Goal: Information Seeking & Learning: Understand process/instructions

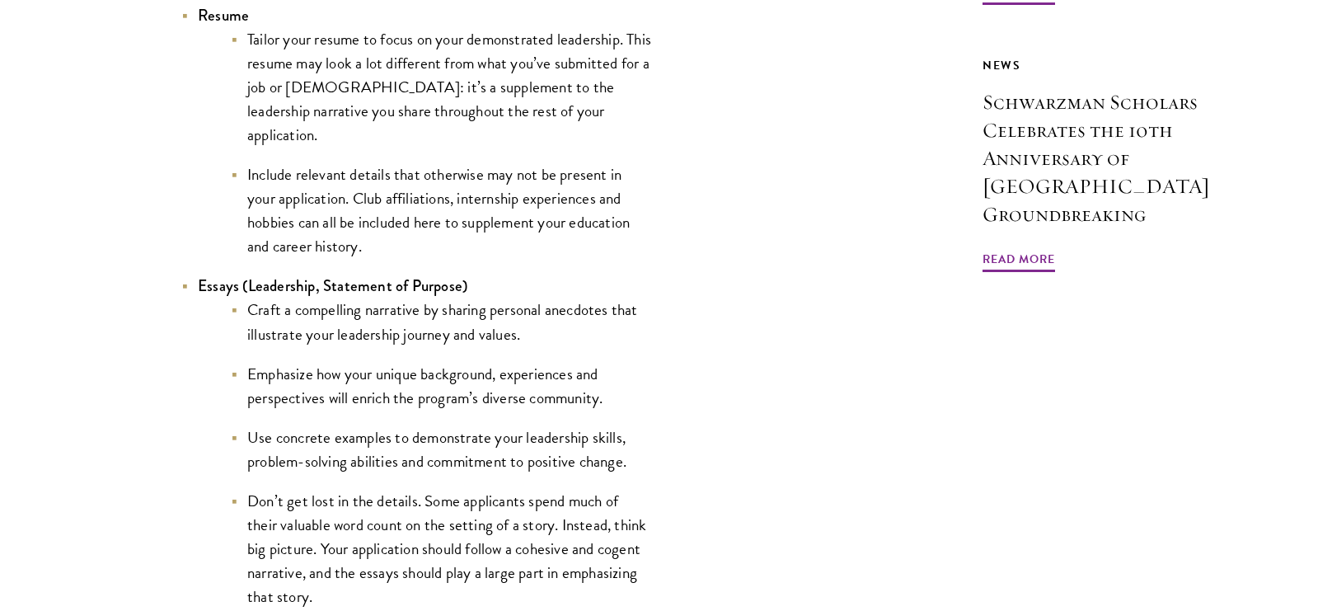
scroll to position [1570, 0]
click at [613, 392] on li "Emphasize how your unique background, experiences and perspectives will enrich …" at bounding box center [441, 384] width 420 height 48
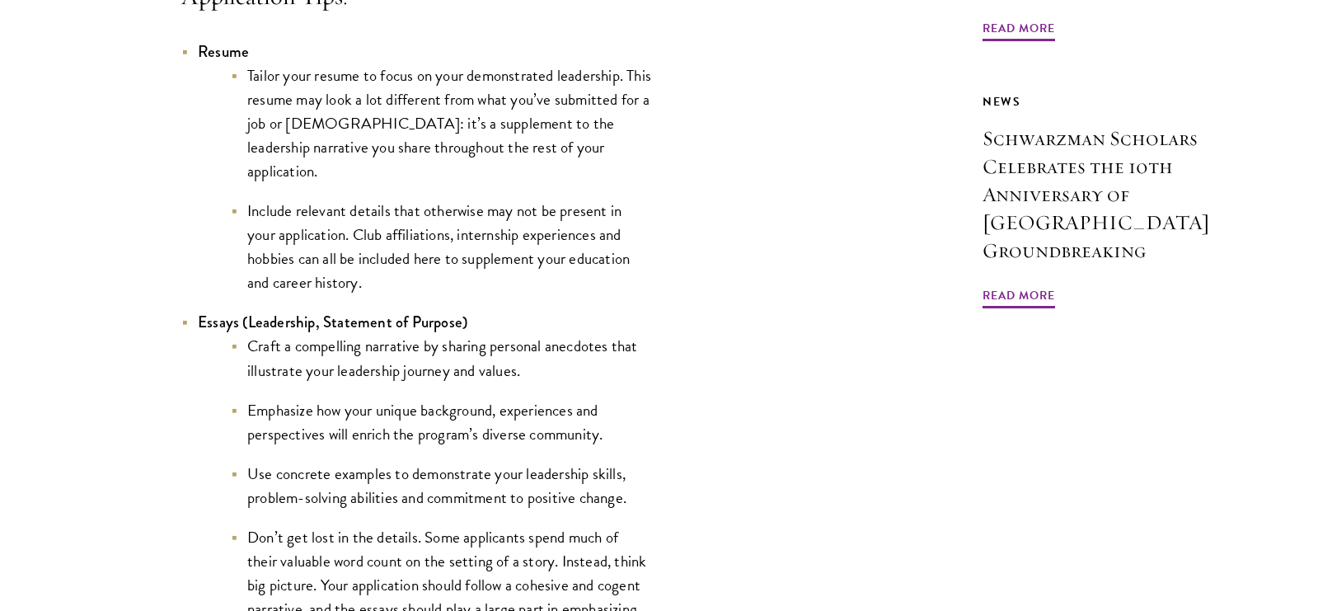
scroll to position [1533, 0]
click at [498, 213] on li "Include relevant details that otherwise may not be present in your application.…" at bounding box center [441, 246] width 420 height 96
click at [240, 213] on li "Include relevant details that otherwise may not be present in your application.…" at bounding box center [441, 246] width 420 height 96
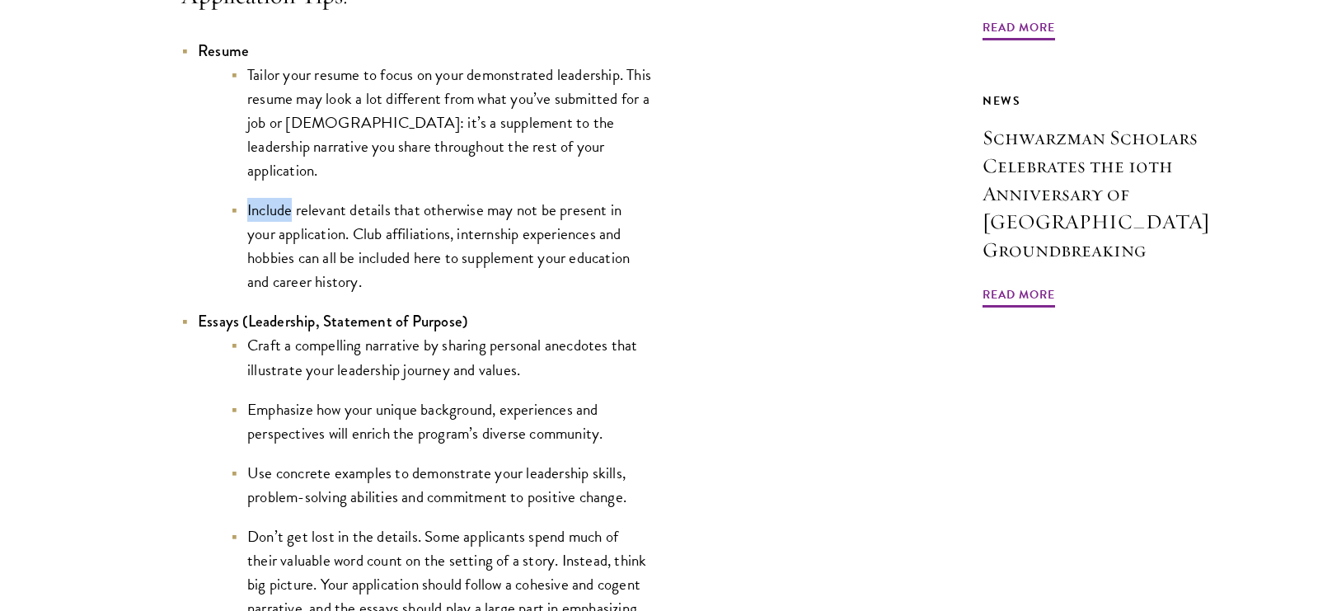
click at [240, 213] on li "Include relevant details that otherwise may not be present in your application.…" at bounding box center [441, 246] width 420 height 96
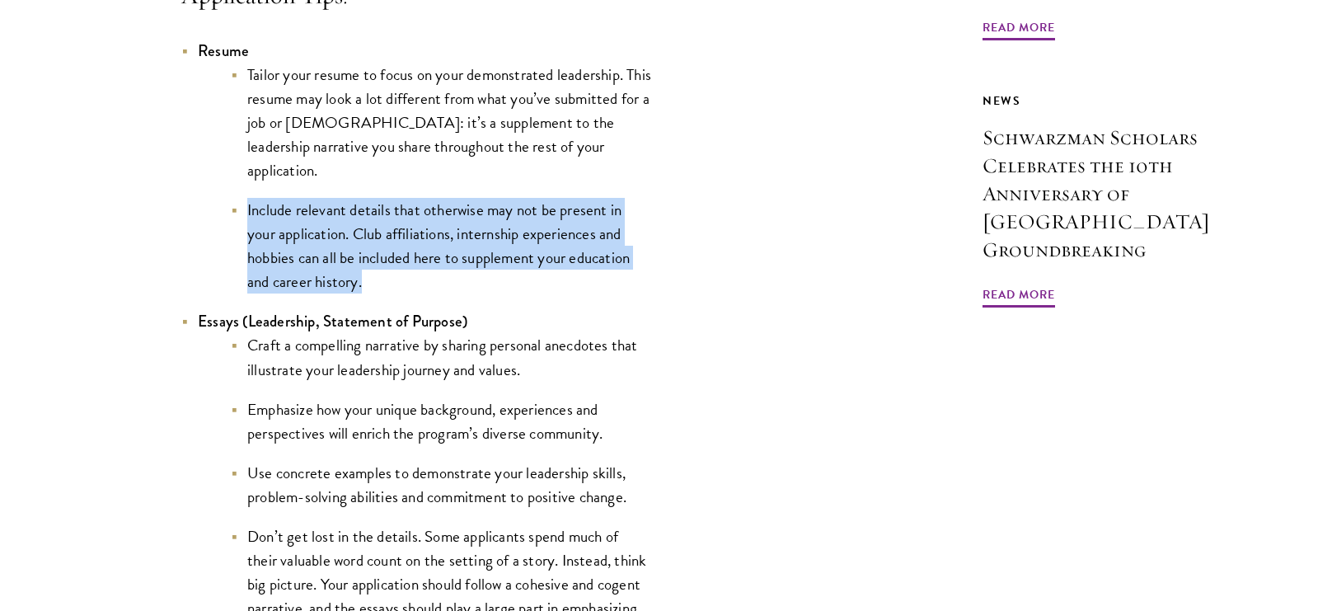
click at [240, 213] on li "Include relevant details that otherwise may not be present in your application.…" at bounding box center [441, 246] width 420 height 96
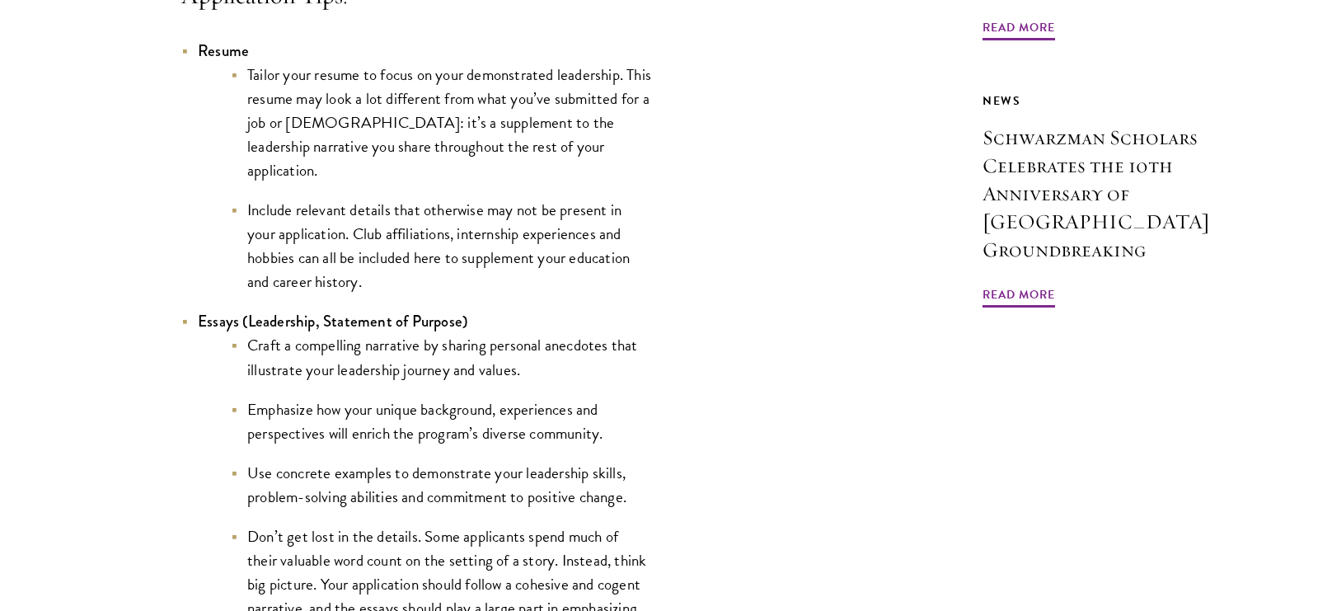
click at [240, 213] on li "Include relevant details that otherwise may not be present in your application.…" at bounding box center [441, 246] width 420 height 96
click at [331, 290] on li "Include relevant details that otherwise may not be present in your application.…" at bounding box center [441, 246] width 420 height 96
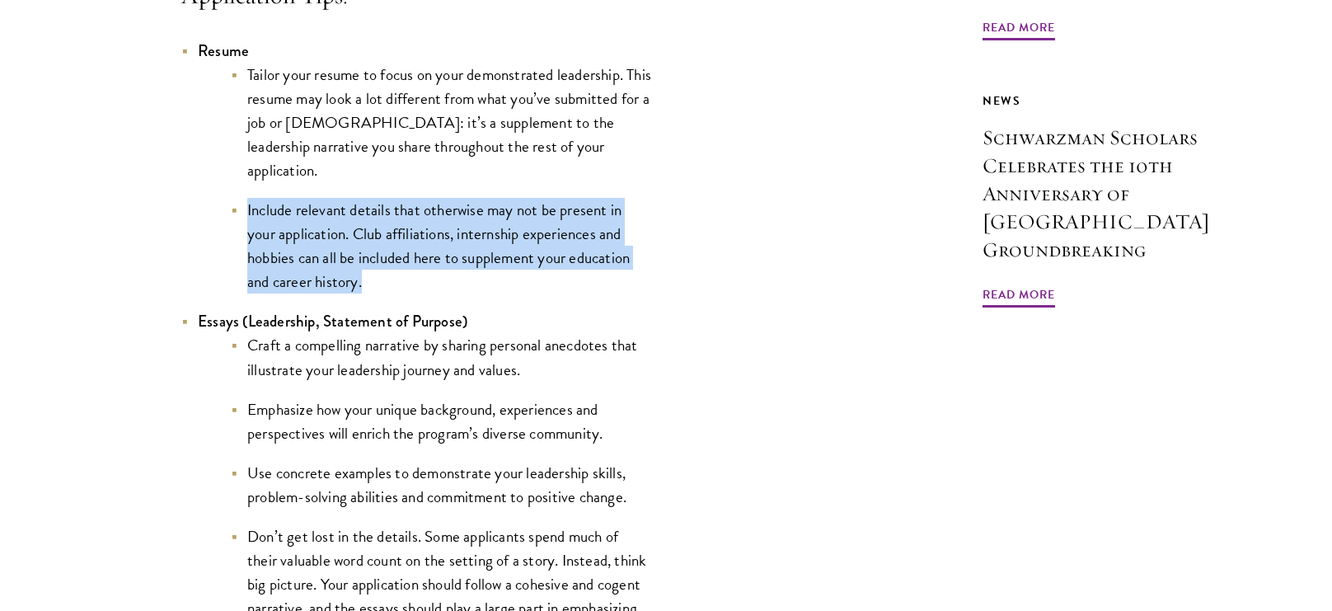
click at [331, 290] on li "Include relevant details that otherwise may not be present in your application.…" at bounding box center [441, 246] width 420 height 96
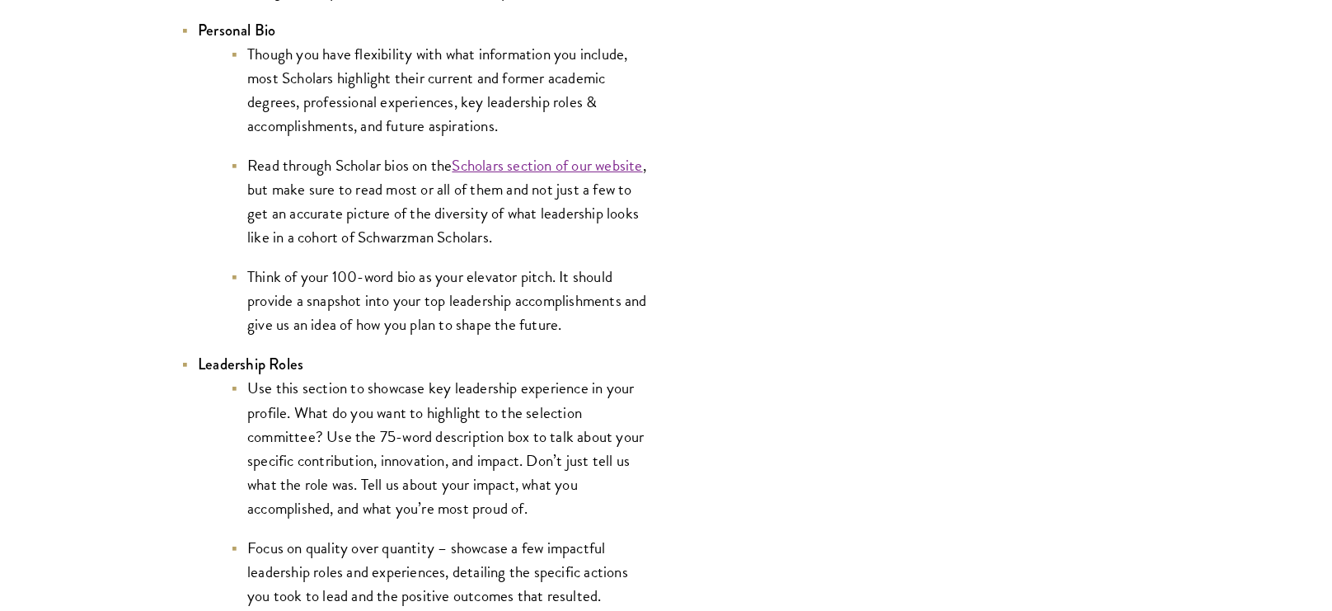
scroll to position [3291, 0]
click at [335, 289] on li "Think of your 100-word bio as your elevator pitch. It should provide a snapshot…" at bounding box center [441, 300] width 420 height 72
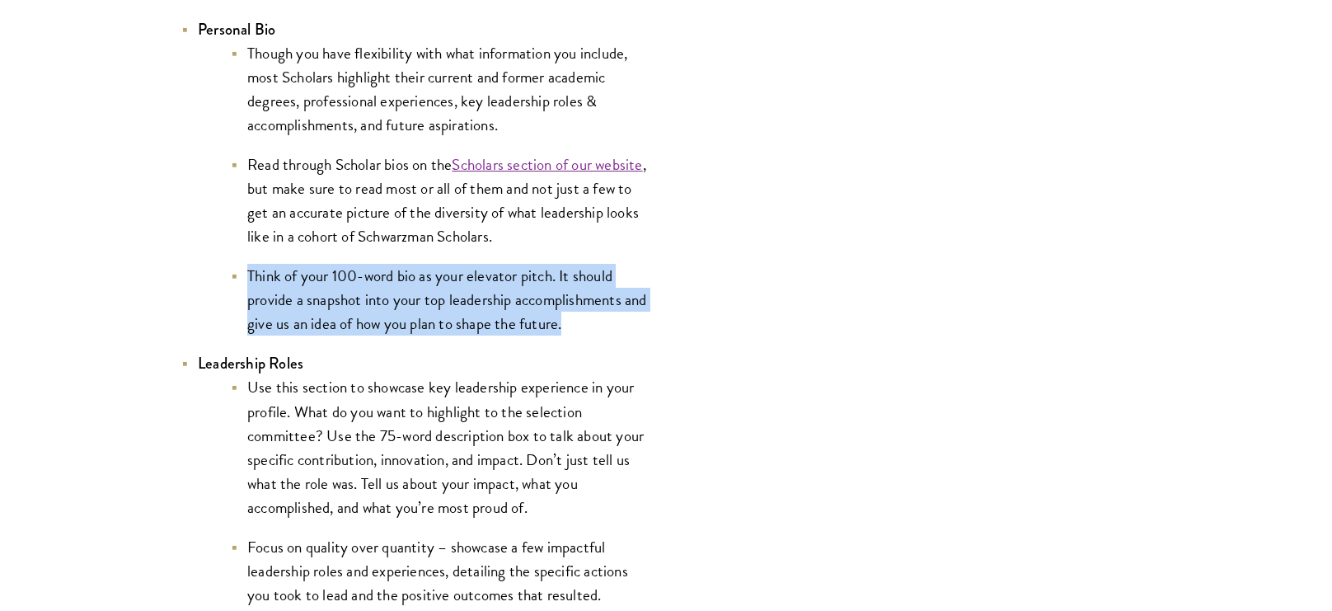
click at [351, 279] on li "Think of your 100-word bio as your elevator pitch. It should provide a snapshot…" at bounding box center [441, 300] width 420 height 72
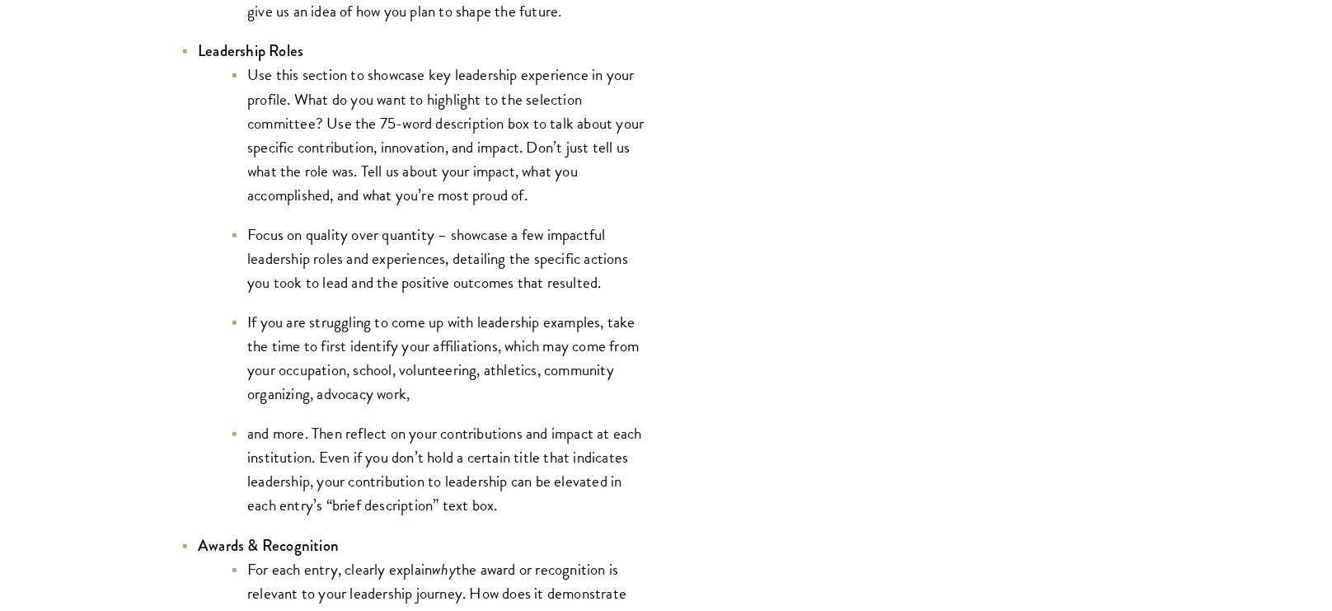
scroll to position [3610, 0]
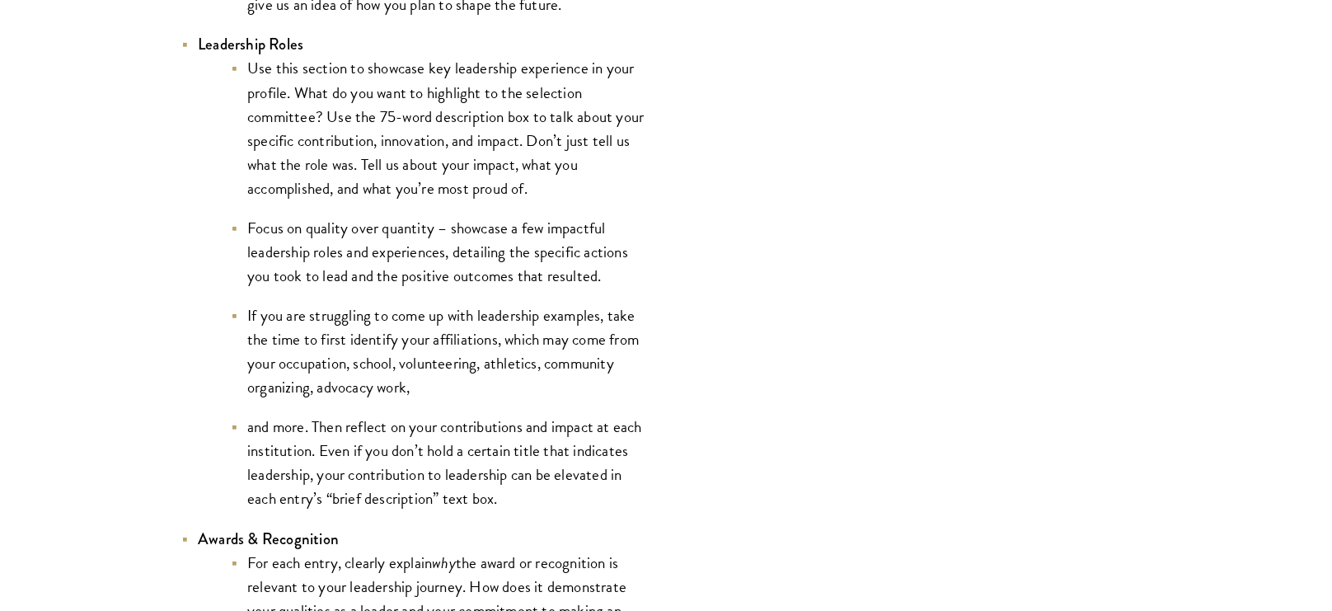
click at [351, 279] on li "Focus on quality over quantity – showcase a few impactful leadership roles and …" at bounding box center [441, 252] width 420 height 72
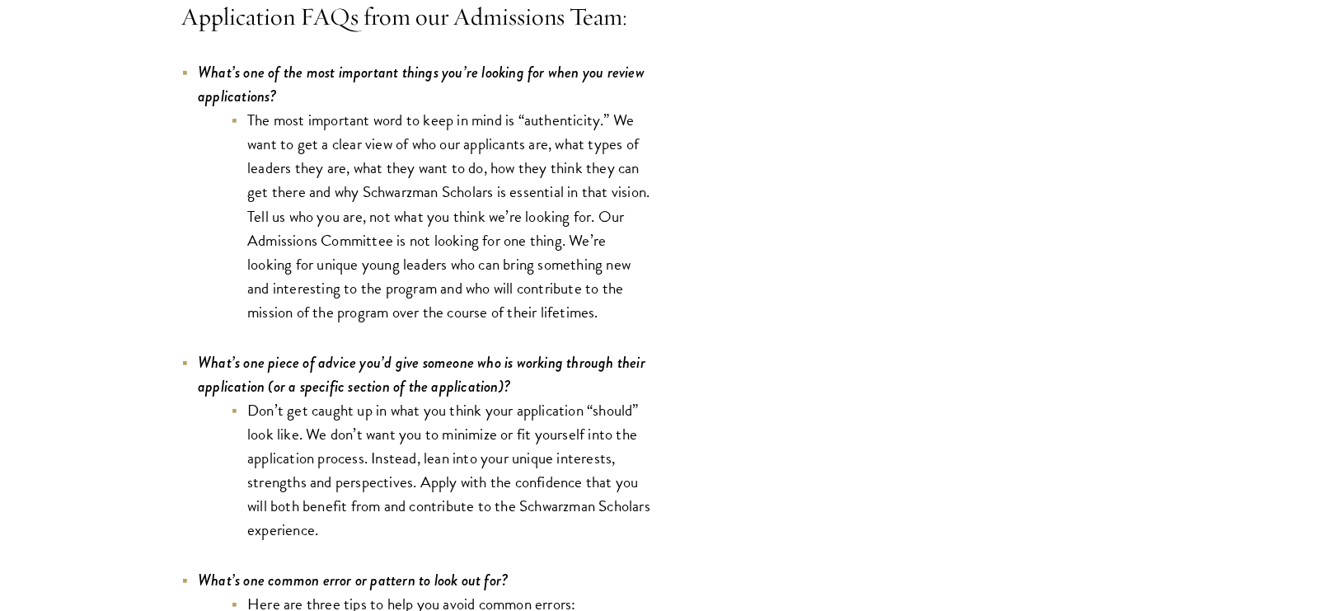
scroll to position [4811, 0]
click at [351, 279] on li "The most important word to keep in mind is “authenticity.” We want to get a cle…" at bounding box center [441, 216] width 420 height 216
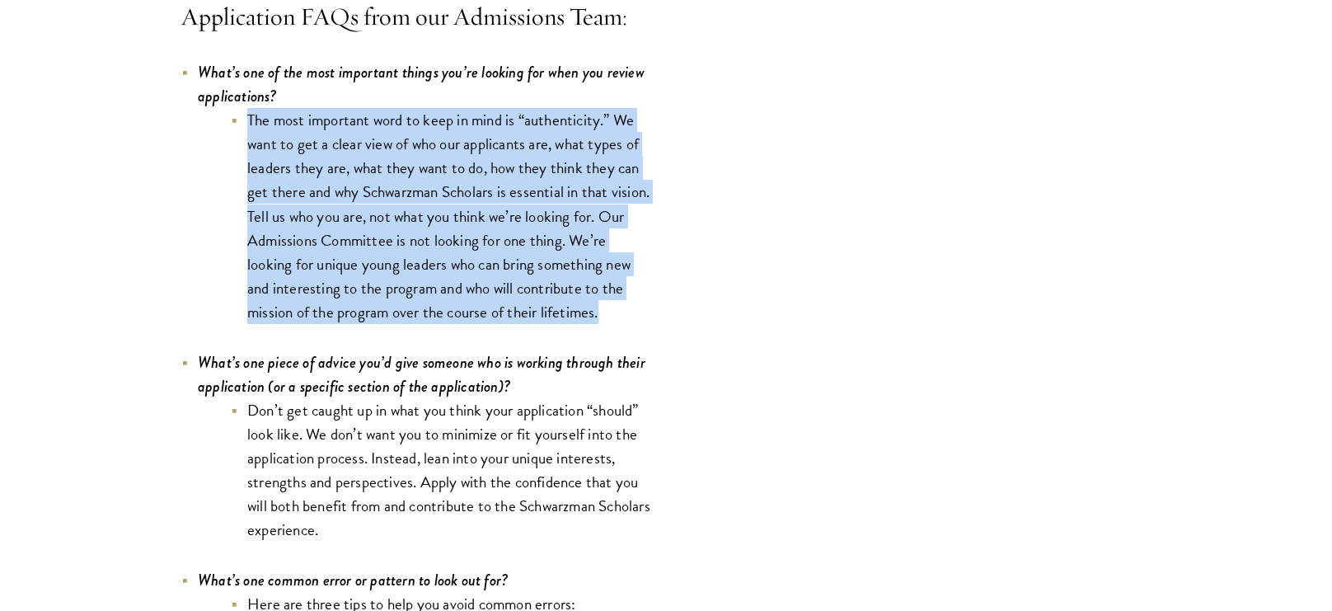
click at [351, 279] on li "The most important word to keep in mind is “authenticity.” We want to get a cle…" at bounding box center [441, 216] width 420 height 216
